Goal: Transaction & Acquisition: Purchase product/service

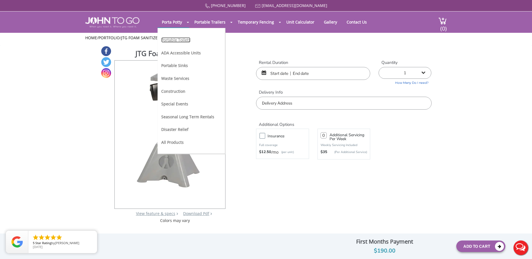
click at [174, 41] on link "Portable Toilets" at bounding box center [175, 39] width 29 height 5
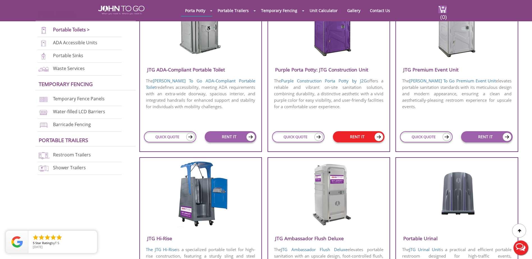
scroll to position [252, 0]
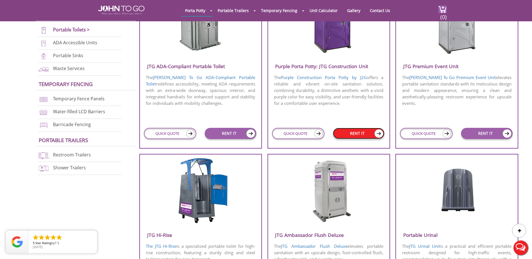
click at [361, 135] on link "RENT IT" at bounding box center [359, 133] width 52 height 11
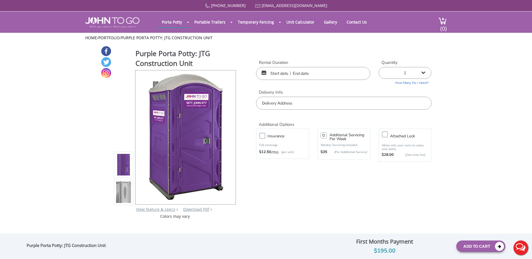
click at [290, 72] on input "text" at bounding box center [313, 73] width 114 height 13
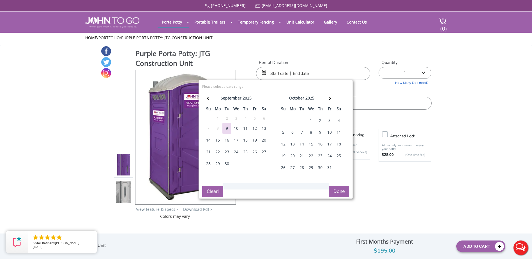
click at [340, 121] on div "4" at bounding box center [338, 120] width 9 height 11
click at [338, 121] on div "4" at bounding box center [338, 120] width 9 height 11
type input "[DATE] to [DATE]"
click at [404, 71] on select "1 2 (5% discount) 3 (8% discount) 4 (10% discount) 5 (12% discount) 6 (12% disc…" at bounding box center [404, 73] width 53 height 12
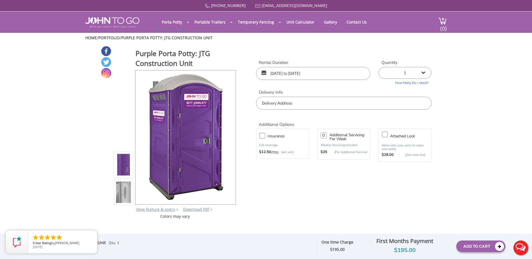
select select "3"
click at [378, 67] on select "1 2 (5% discount) 3 (8% discount) 4 (10% discount) 5 (12% discount) 6 (12% disc…" at bounding box center [404, 73] width 53 height 12
click at [318, 104] on input "text" at bounding box center [343, 103] width 175 height 13
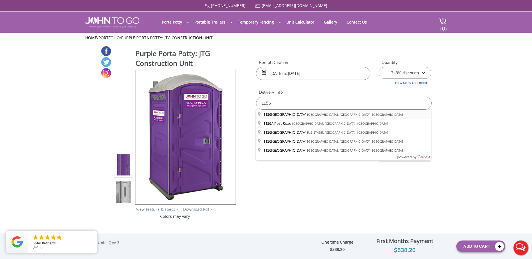
type input "1156 North Broadway, Yonkers, NY, USA"
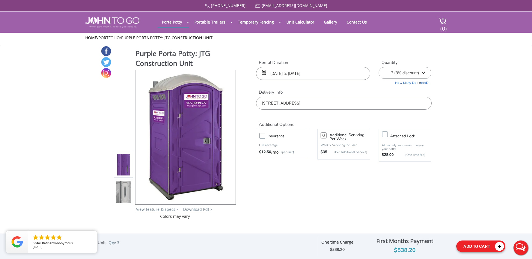
drag, startPoint x: 483, startPoint y: 248, endPoint x: 479, endPoint y: 244, distance: 5.5
click at [482, 248] on button "Add To Cart" at bounding box center [480, 245] width 49 height 11
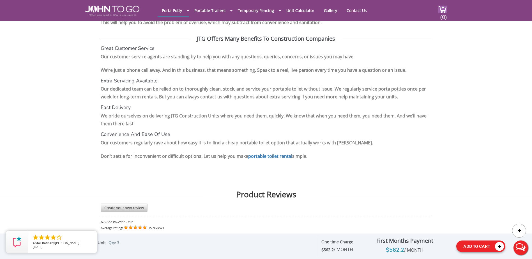
scroll to position [739, 0]
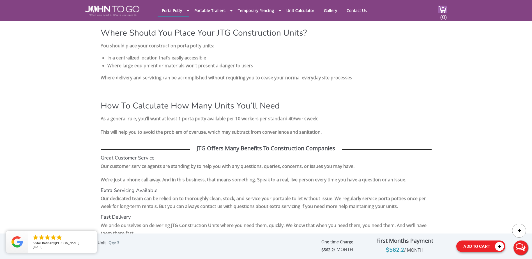
click at [481, 246] on button "Add To Cart" at bounding box center [480, 245] width 49 height 11
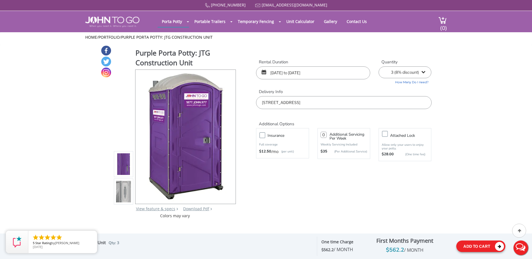
scroll to position [0, 0]
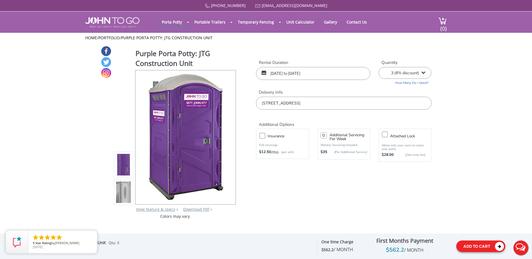
click at [497, 246] on icon at bounding box center [499, 246] width 9 height 9
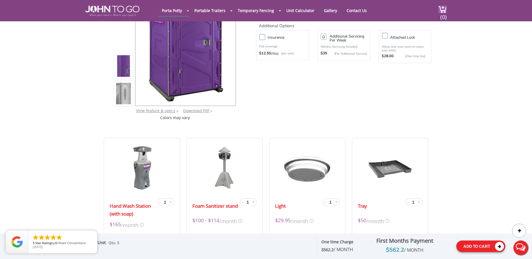
scroll to position [172, 0]
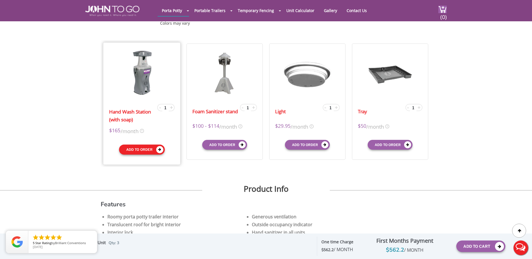
click at [145, 149] on button "Add to order" at bounding box center [142, 150] width 46 height 10
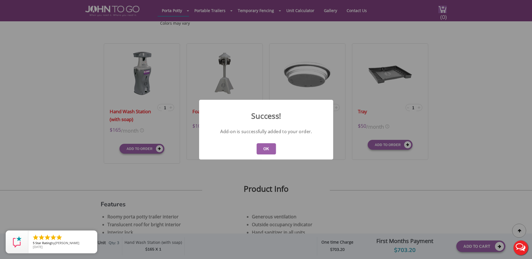
click at [269, 149] on button "OK" at bounding box center [265, 148] width 19 height 11
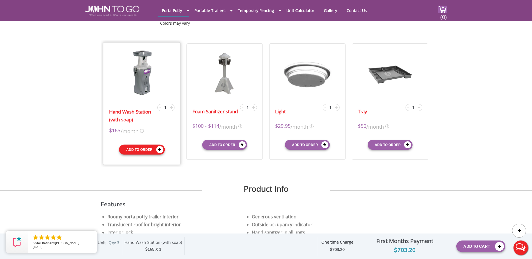
click at [141, 150] on button "Add to order" at bounding box center [142, 150] width 46 height 10
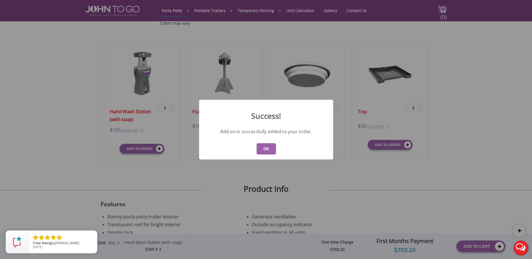
click at [265, 149] on button "OK" at bounding box center [265, 148] width 19 height 11
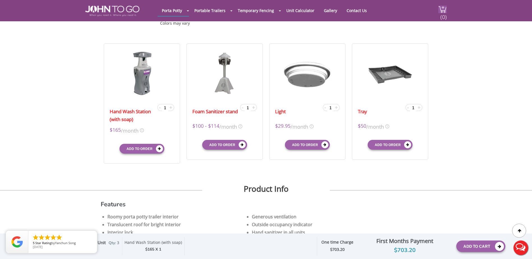
click at [439, 12] on img at bounding box center [442, 10] width 8 height 8
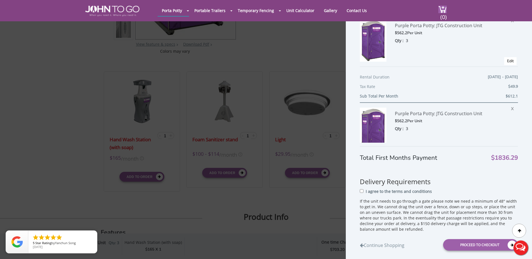
scroll to position [56, 0]
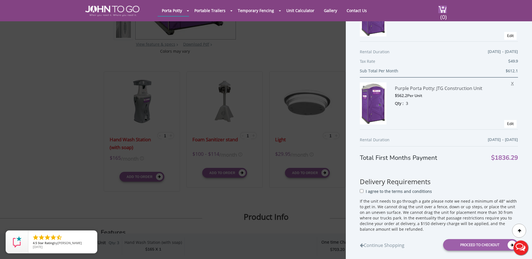
click at [511, 82] on span "X" at bounding box center [514, 82] width 6 height 7
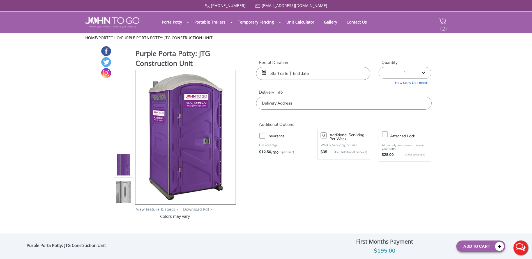
click at [446, 24] on span "(2)" at bounding box center [443, 26] width 7 height 12
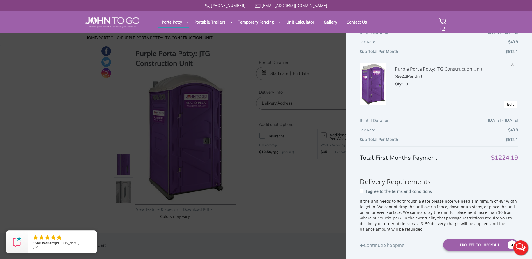
scroll to position [83, 0]
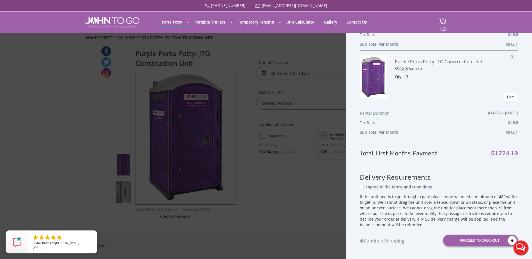
click at [511, 57] on span "X" at bounding box center [514, 55] width 6 height 7
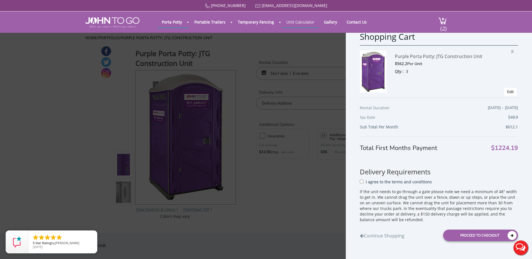
scroll to position [0, 0]
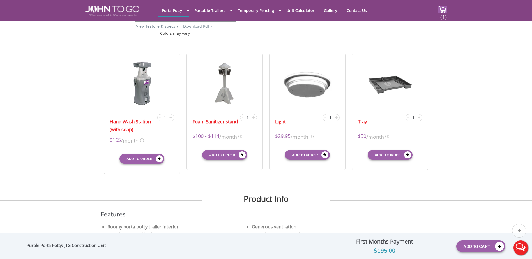
scroll to position [168, 0]
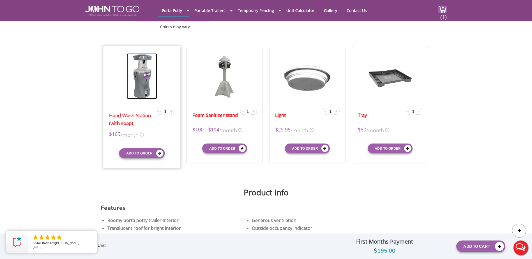
click at [139, 86] on img at bounding box center [142, 76] width 30 height 46
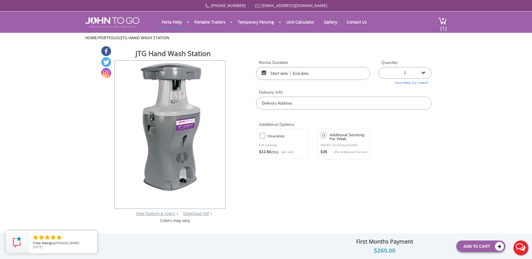
click at [270, 73] on input "text" at bounding box center [313, 73] width 114 height 13
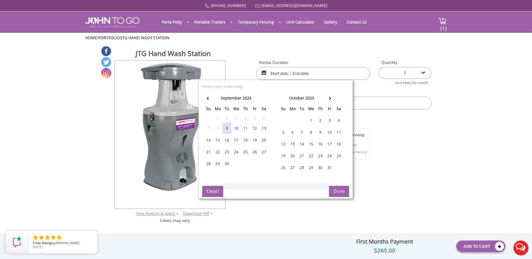
drag, startPoint x: 339, startPoint y: 119, endPoint x: 334, endPoint y: 108, distance: 12.4
click at [339, 119] on div "4" at bounding box center [338, 120] width 9 height 11
click at [340, 120] on div "4" at bounding box center [338, 120] width 9 height 11
type input "10/04/2025 to 10/04/2025"
drag, startPoint x: 405, startPoint y: 139, endPoint x: 416, endPoint y: 102, distance: 38.2
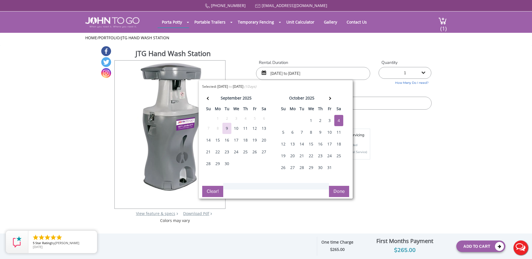
click at [406, 137] on div "Insurance Full coverage $12.50 /mo (per unit) Additional Servicing Per Week Wee…" at bounding box center [344, 144] width 184 height 34
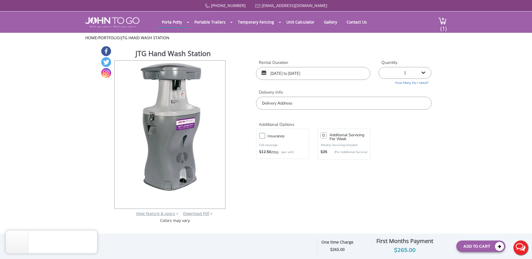
click at [410, 73] on select "1 2 (5% discount) 3 (8% discount) 4 (10% discount) 5 (12% discount) 6 (12% disc…" at bounding box center [404, 73] width 53 height 12
select select "2"
click at [378, 67] on select "1 2 (5% discount) 3 (8% discount) 4 (10% discount) 5 (12% discount) 6 (12% disc…" at bounding box center [404, 73] width 53 height 12
click at [316, 106] on input "text" at bounding box center [343, 103] width 175 height 13
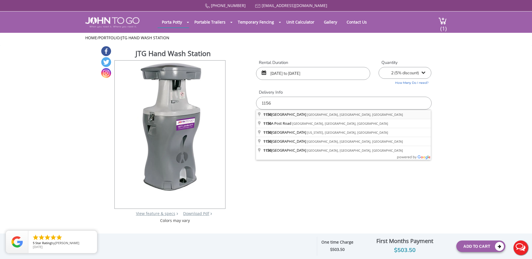
type input "[STREET_ADDRESS]"
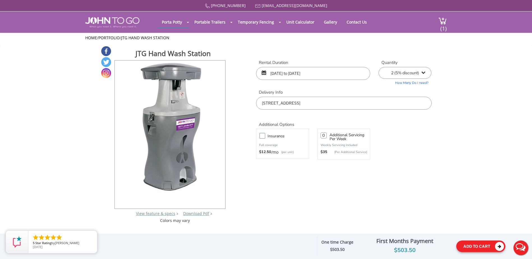
click at [483, 246] on button "Add To Cart" at bounding box center [480, 245] width 49 height 11
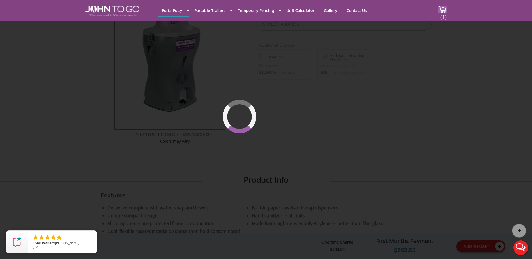
scroll to position [60, 0]
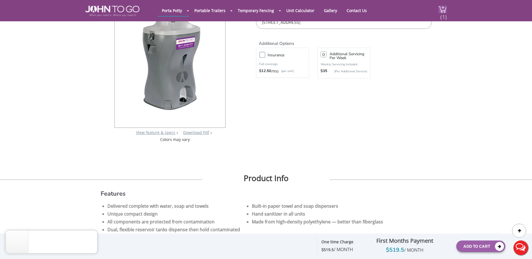
click at [445, 12] on header "Porta Potty Portable Toilets ADA Accessible Units Portable Sinks Waste Services…" at bounding box center [266, 10] width 532 height 21
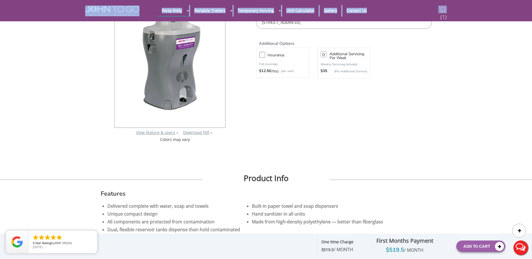
drag, startPoint x: 445, startPoint y: 12, endPoint x: 442, endPoint y: 10, distance: 2.9
click at [442, 10] on span "(1)" at bounding box center [443, 15] width 7 height 12
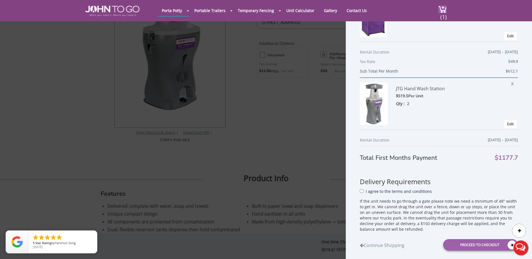
scroll to position [83, 0]
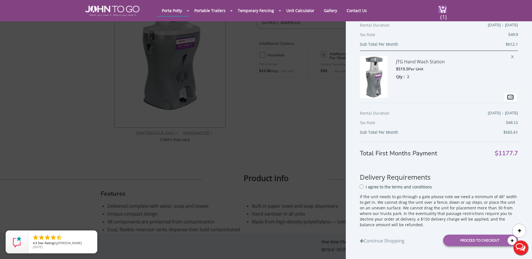
click at [507, 95] on link "Edit" at bounding box center [510, 96] width 7 height 5
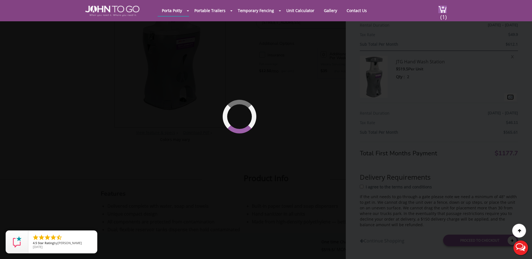
type input "10/04/2025 to 10/04/2025"
select select "2"
type input "0"
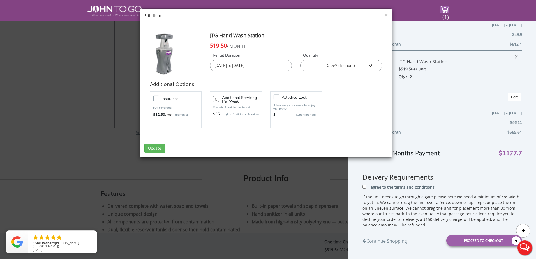
click at [351, 66] on select "1 2 (5% discount) 3 (8% discount) 4 (10% discount) 5 (12% discount) 6 (12% disc…" at bounding box center [341, 66] width 82 height 12
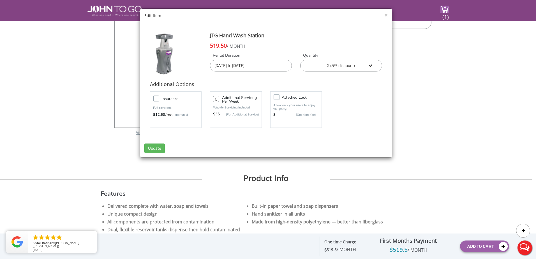
select select "1"
click at [300, 60] on select "1 2 (5% discount) 3 (8% discount) 4 (10% discount) 5 (12% discount) 6 (12% disc…" at bounding box center [341, 66] width 82 height 12
click at [152, 148] on button "Update" at bounding box center [154, 148] width 20 height 10
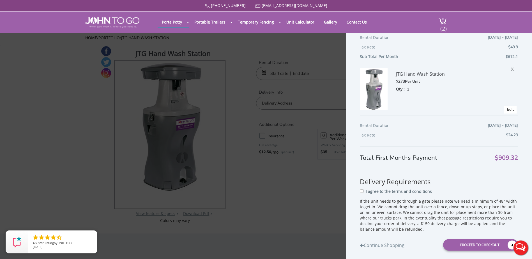
scroll to position [83, 0]
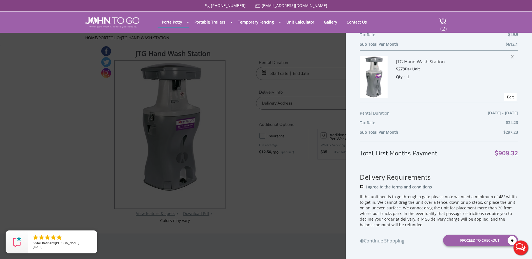
drag, startPoint x: 361, startPoint y: 186, endPoint x: 363, endPoint y: 189, distance: 3.4
click at [362, 187] on input "I agree to the terms and conditions" at bounding box center [361, 187] width 4 height 4
checkbox input "true"
click at [457, 239] on div "Proceed to Checkout" at bounding box center [480, 240] width 75 height 11
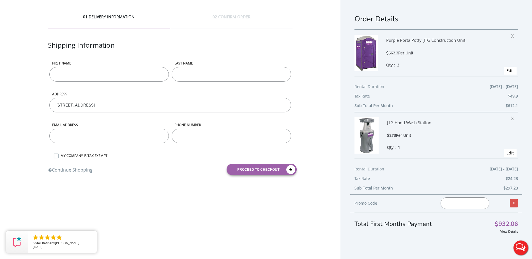
drag, startPoint x: 75, startPoint y: 73, endPoint x: 80, endPoint y: 78, distance: 7.1
click at [75, 73] on input "First name" at bounding box center [108, 74] width 119 height 15
type input "[PERSON_NAME]"
click at [69, 138] on input "email" at bounding box center [108, 136] width 119 height 15
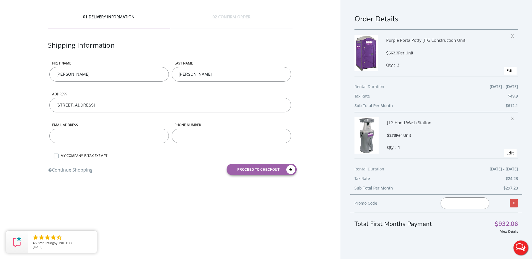
type input "[EMAIL_ADDRESS][DOMAIN_NAME]"
type input "9149653700"
click at [58, 155] on label "MY COMPANY IS TAX EXEMPT" at bounding box center [175, 155] width 235 height 5
click at [0, 0] on input "MY COMPANY IS TAX EXEMPT" at bounding box center [0, 0] width 0 height 0
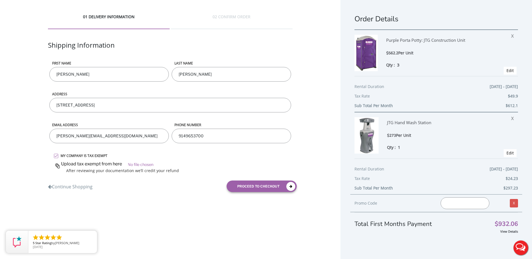
click at [107, 139] on input "[PERSON_NAME][EMAIL_ADDRESS][DOMAIN_NAME]" at bounding box center [108, 136] width 119 height 15
drag, startPoint x: 112, startPoint y: 134, endPoint x: 27, endPoint y: 124, distance: 85.6
click at [27, 124] on div "01 DELIVERY INFORMATION 02 CONFIRM ORDER Shipping Information First name [PERSO…" at bounding box center [170, 105] width 340 height 210
type input "[EMAIL_ADDRESS][DOMAIN_NAME]"
click at [141, 164] on input "file" at bounding box center [173, 163] width 239 height 8
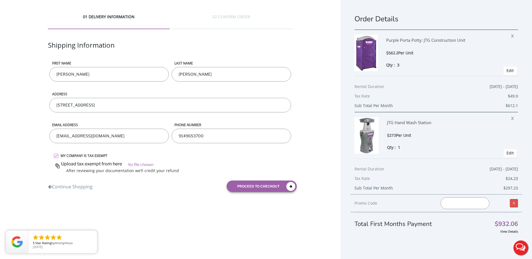
click at [138, 164] on input "file" at bounding box center [173, 163] width 239 height 8
